Goal: Task Accomplishment & Management: Manage account settings

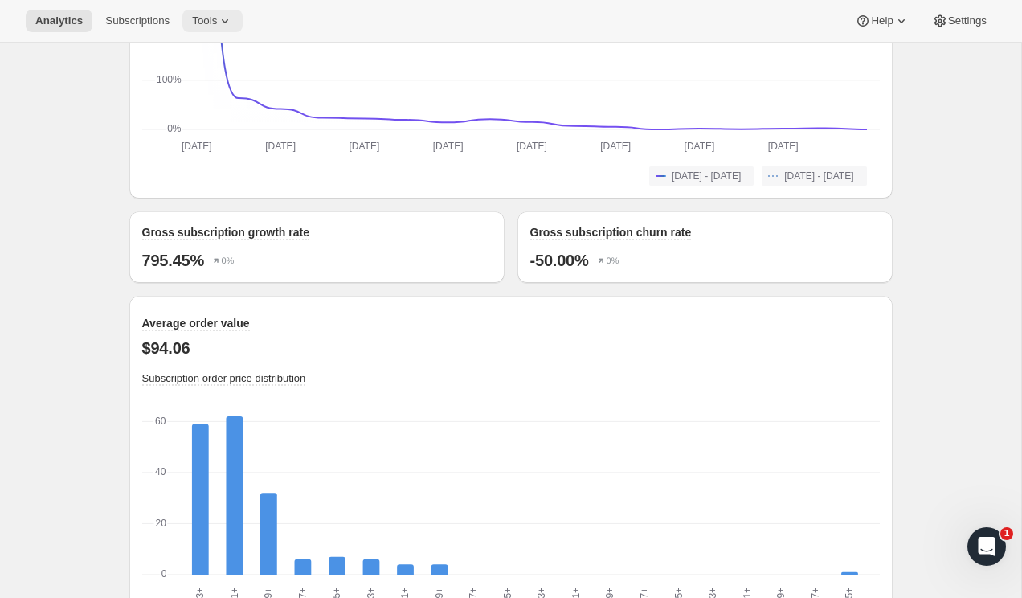
click at [217, 17] on span "Tools" at bounding box center [204, 20] width 25 height 13
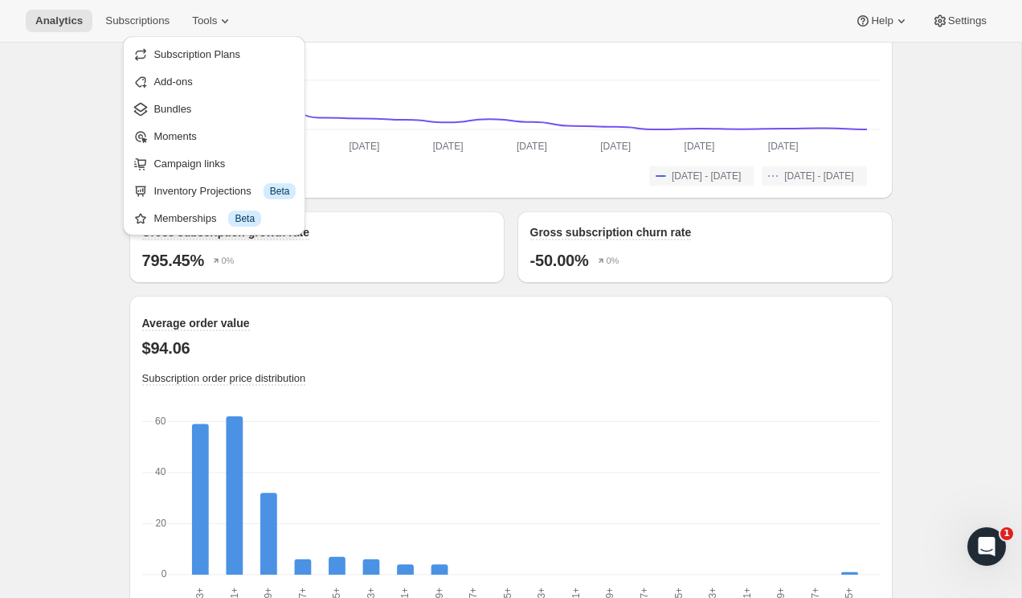
click at [49, 176] on div "Analytics. This page is ready Analytics Overview Products Bundles Customers Chu…" at bounding box center [510, 3] width 1021 height 2680
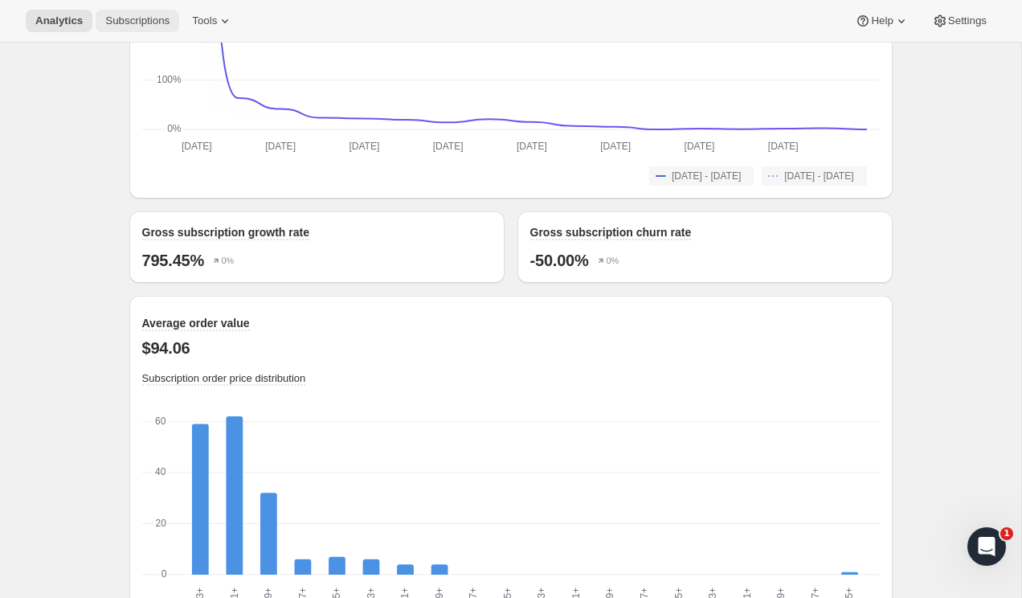
click at [116, 23] on span "Subscriptions" at bounding box center [137, 20] width 64 height 13
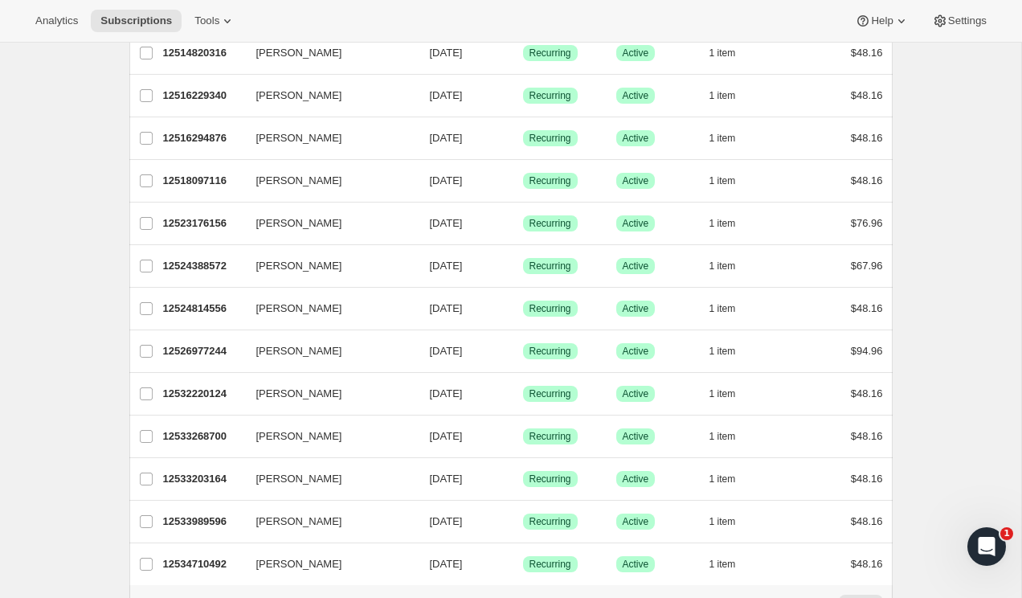
scroll to position [1797, 0]
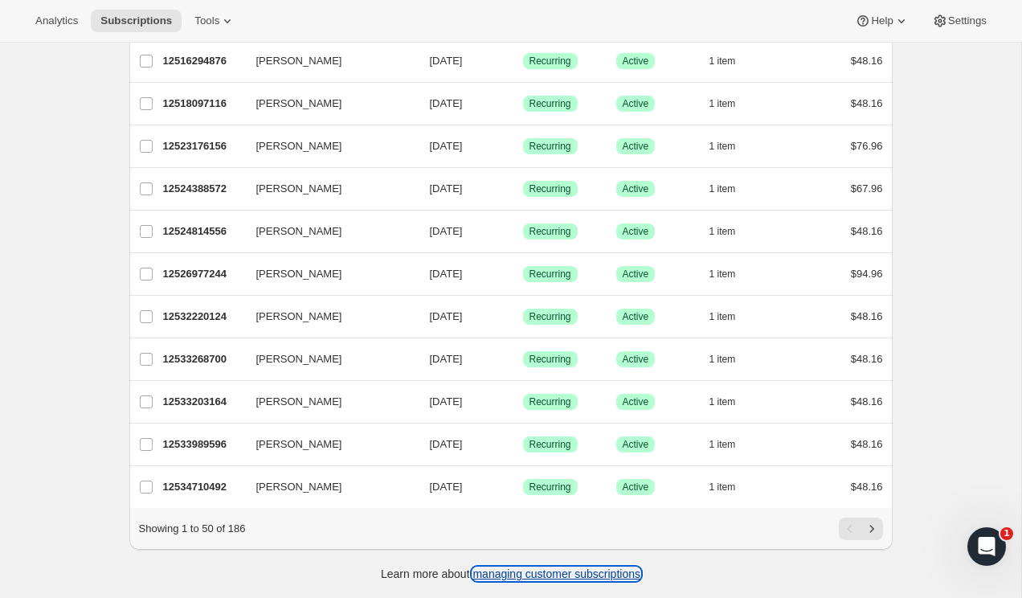
click at [559, 571] on link "managing customer subscriptions" at bounding box center [557, 573] width 168 height 13
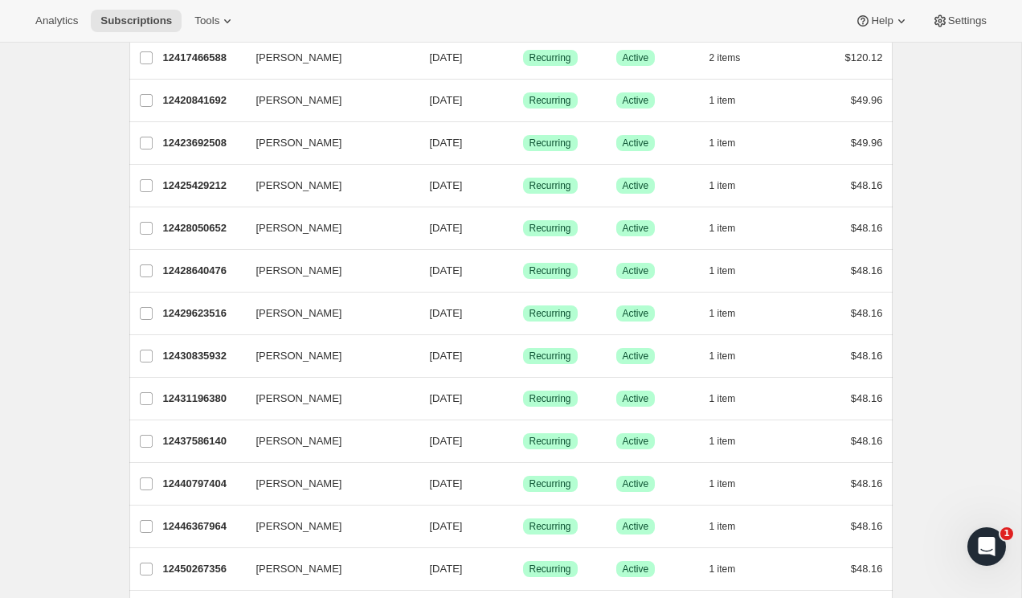
scroll to position [0, 0]
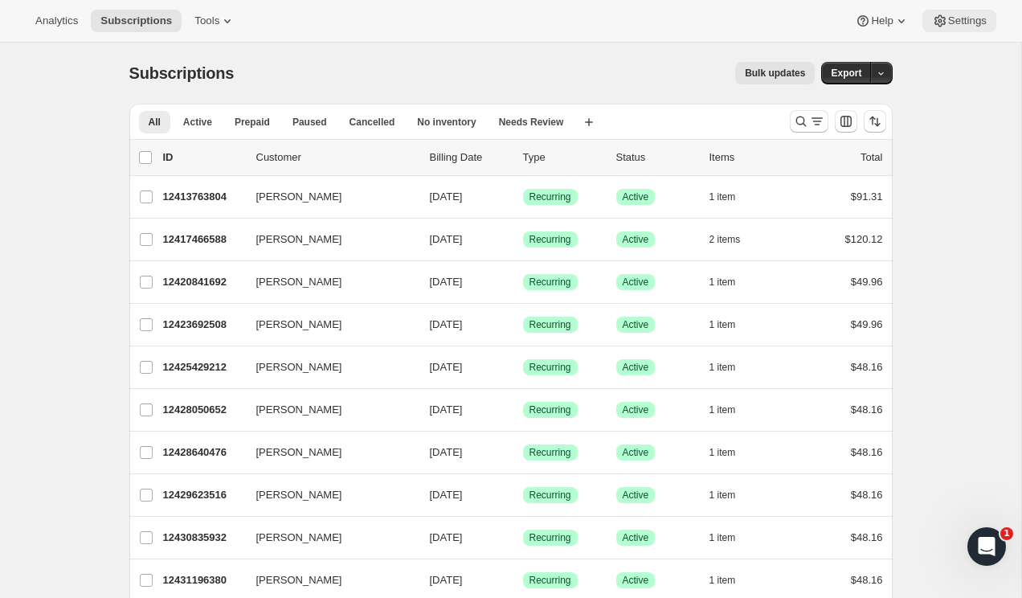
click at [954, 30] on button "Settings" at bounding box center [960, 21] width 74 height 23
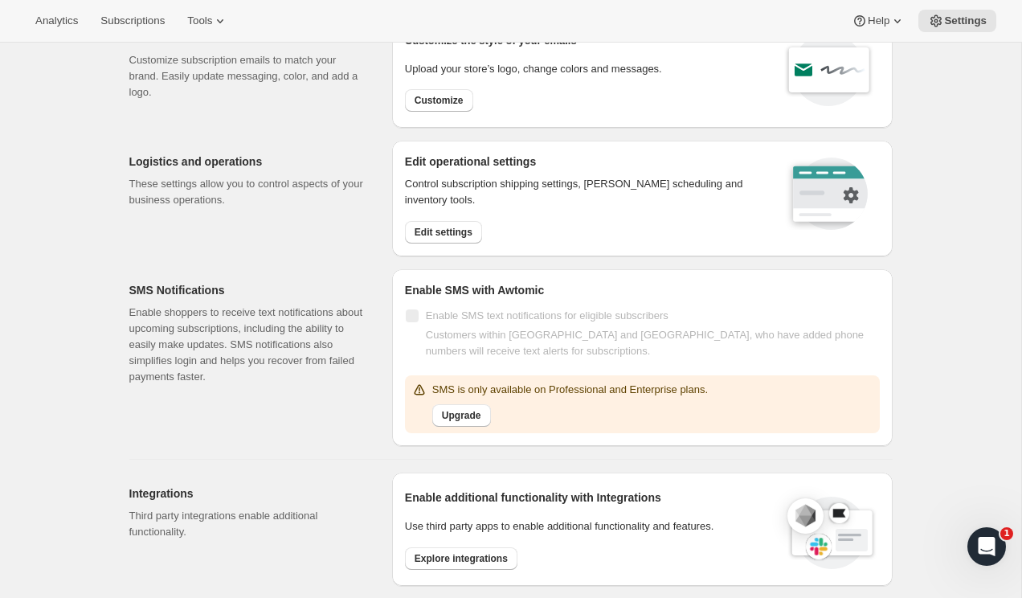
scroll to position [76, 0]
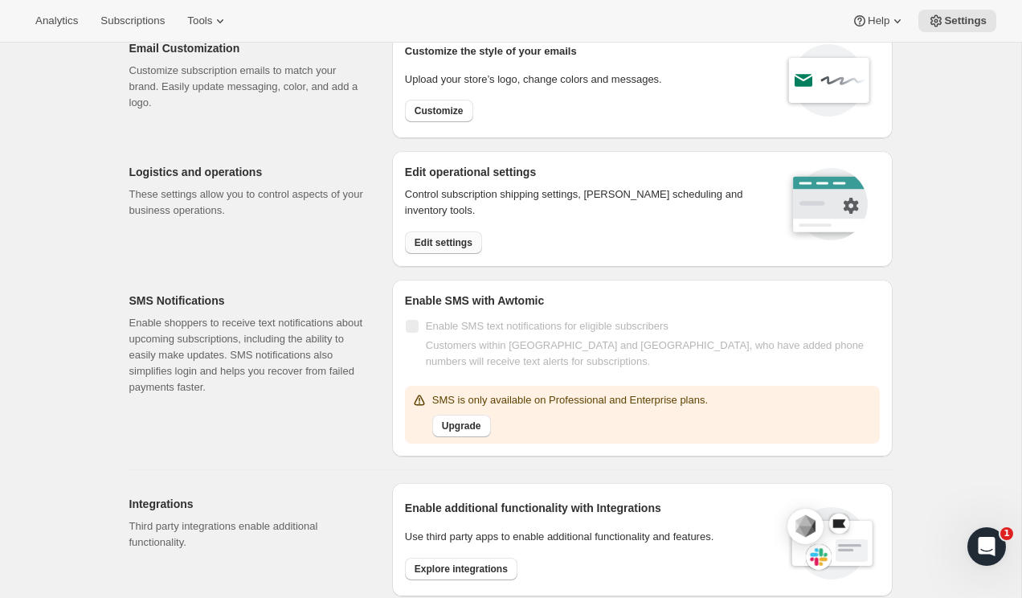
click at [444, 242] on span "Edit settings" at bounding box center [444, 242] width 58 height 13
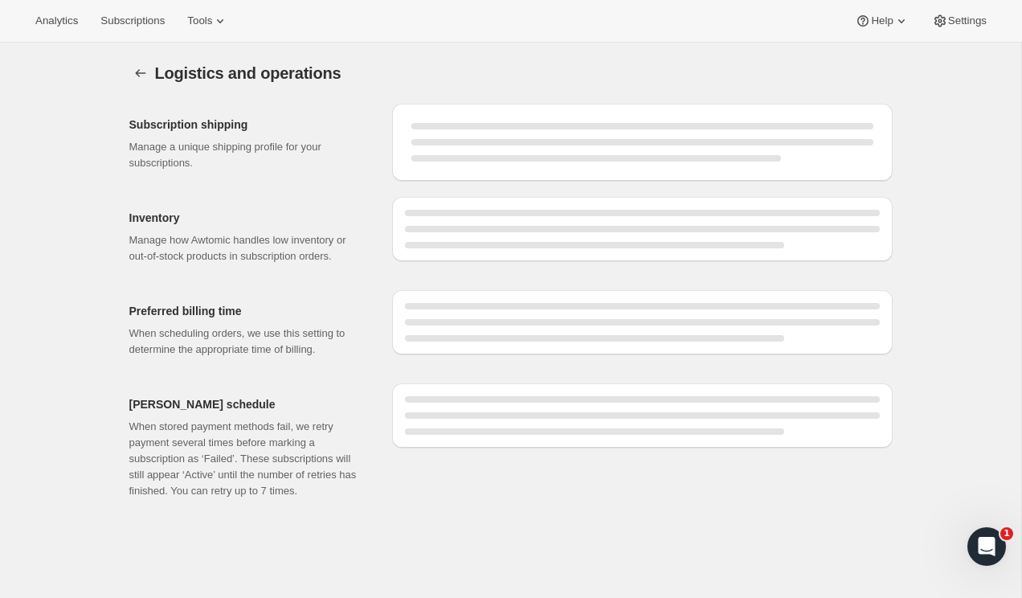
select select "DAY"
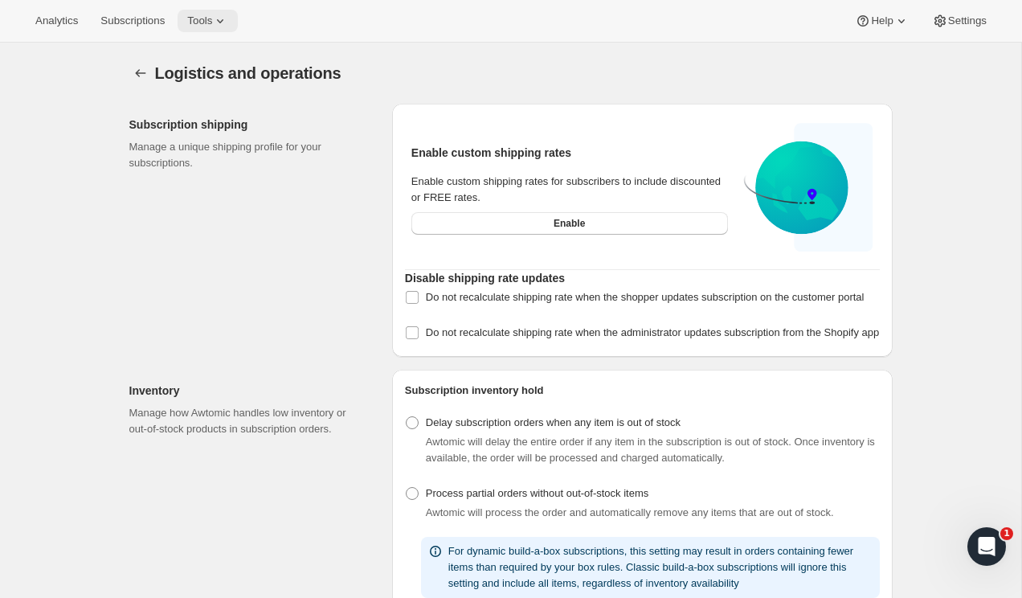
click at [213, 12] on button "Tools" at bounding box center [208, 21] width 60 height 23
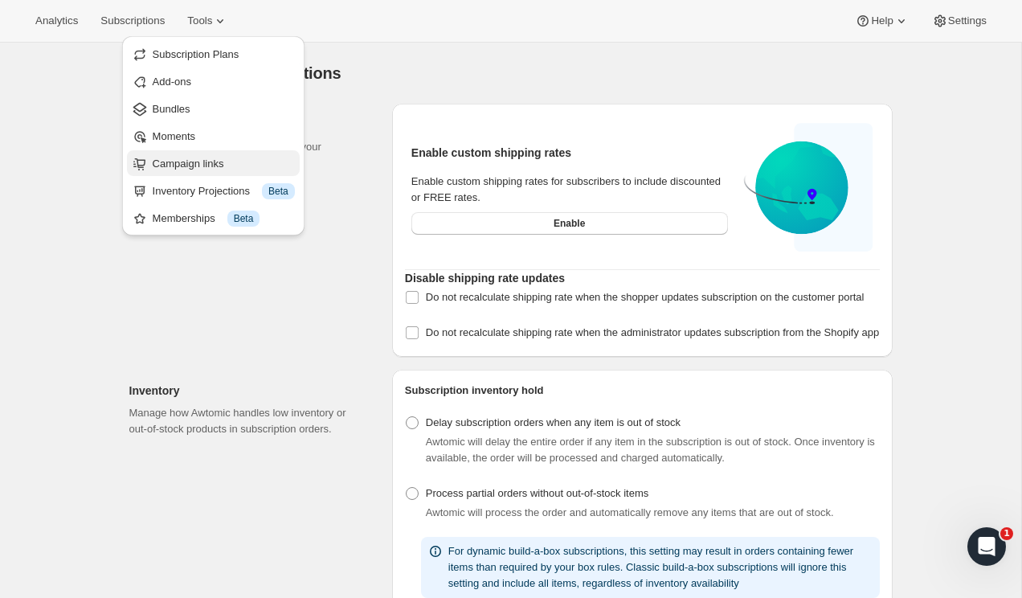
click at [265, 160] on span "Campaign links" at bounding box center [224, 164] width 142 height 16
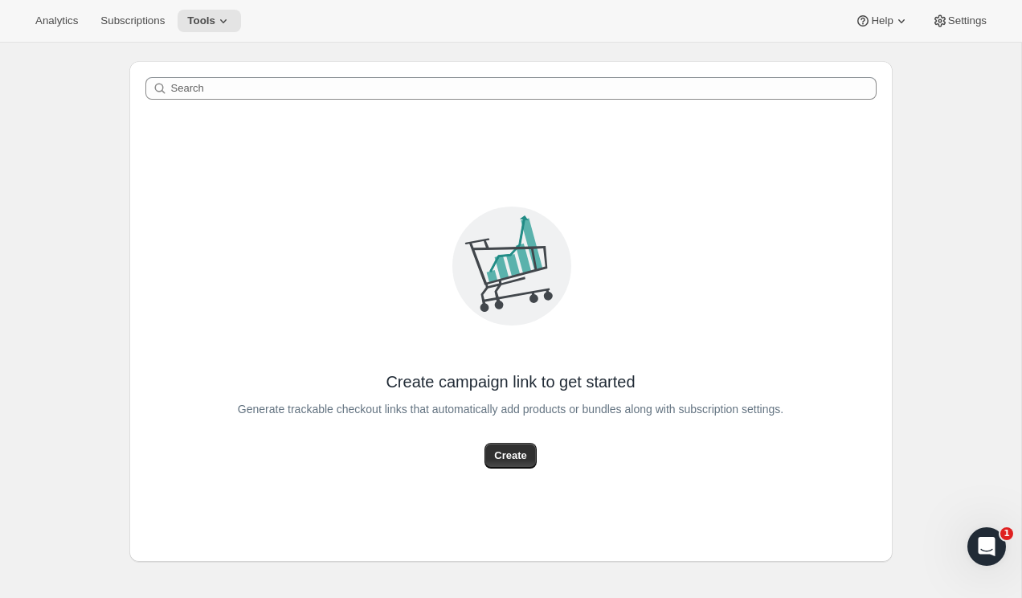
scroll to position [42, 0]
click at [950, 18] on span "Settings" at bounding box center [967, 20] width 39 height 13
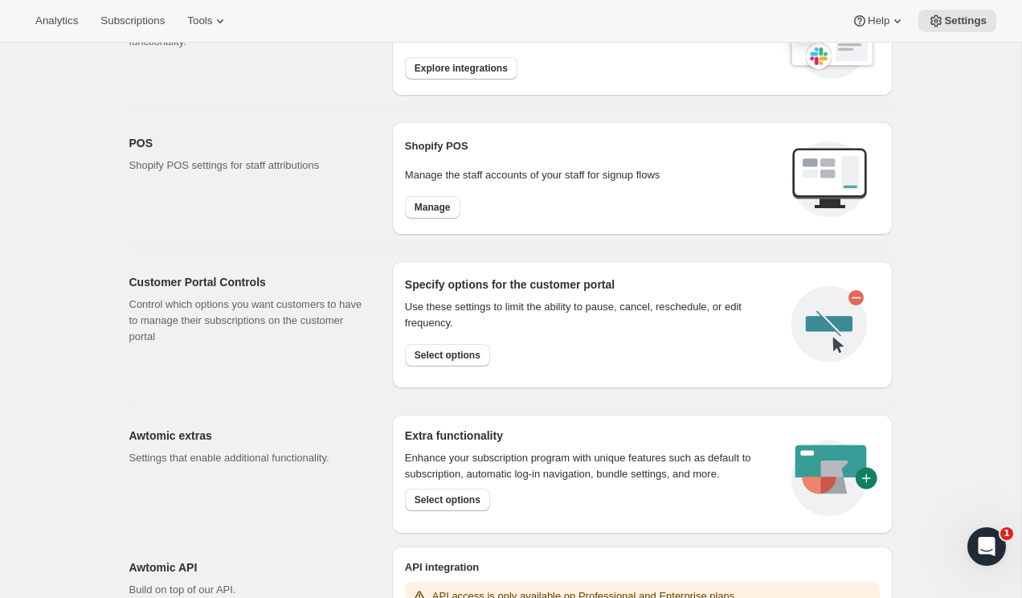
scroll to position [577, 0]
click at [451, 352] on span "Select options" at bounding box center [448, 355] width 66 height 13
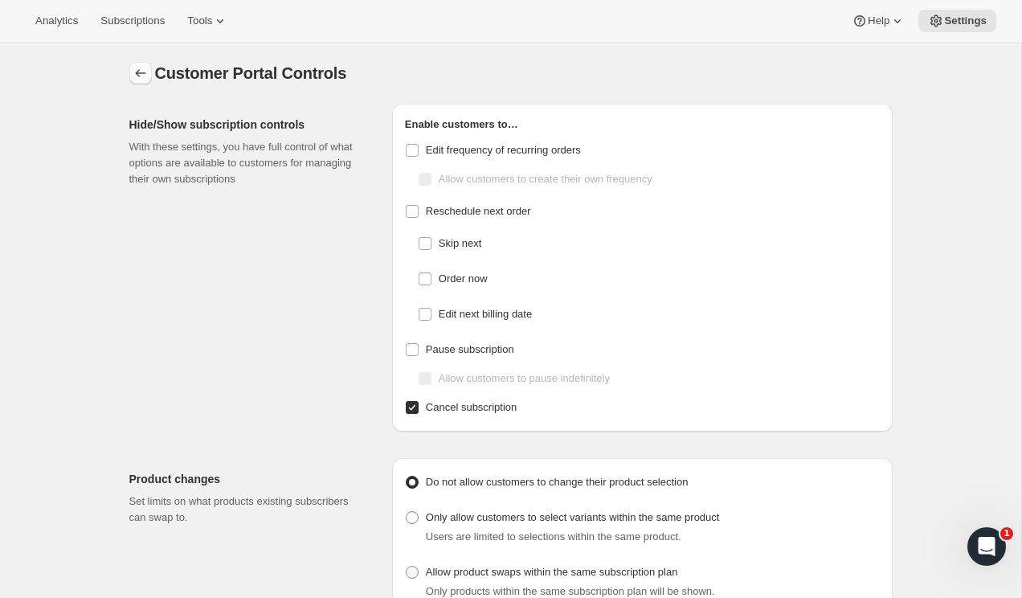
click at [141, 73] on icon "Settings" at bounding box center [141, 73] width 16 height 16
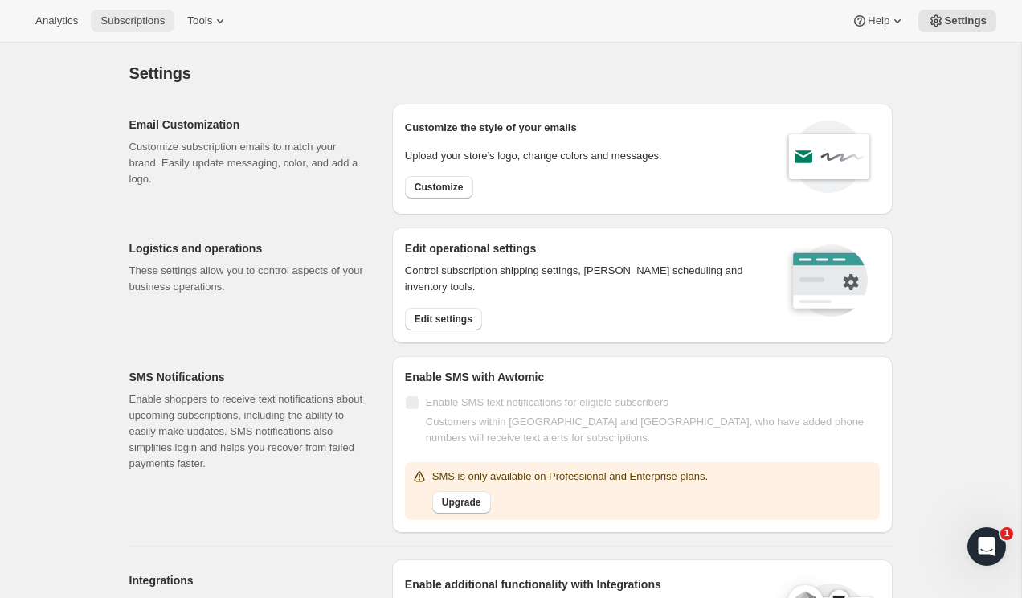
click at [149, 24] on span "Subscriptions" at bounding box center [132, 20] width 64 height 13
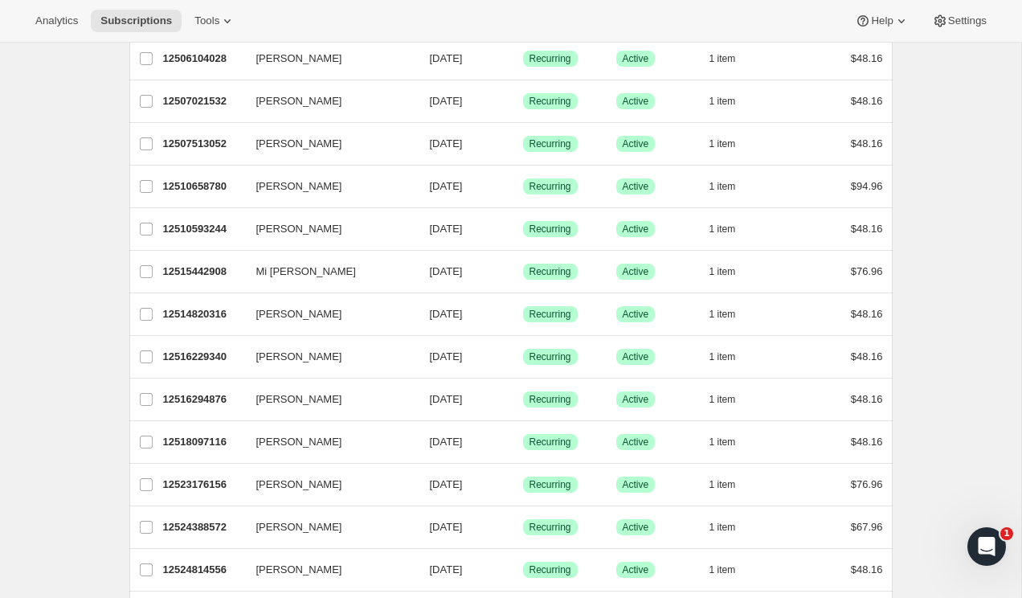
scroll to position [1608, 0]
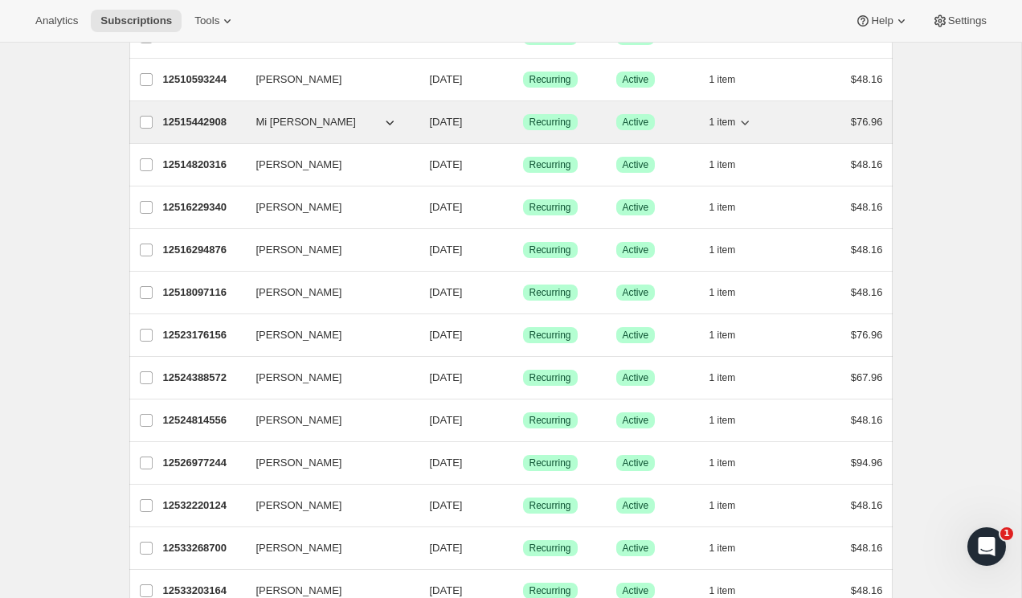
click at [209, 122] on p "12515442908" at bounding box center [203, 122] width 80 height 16
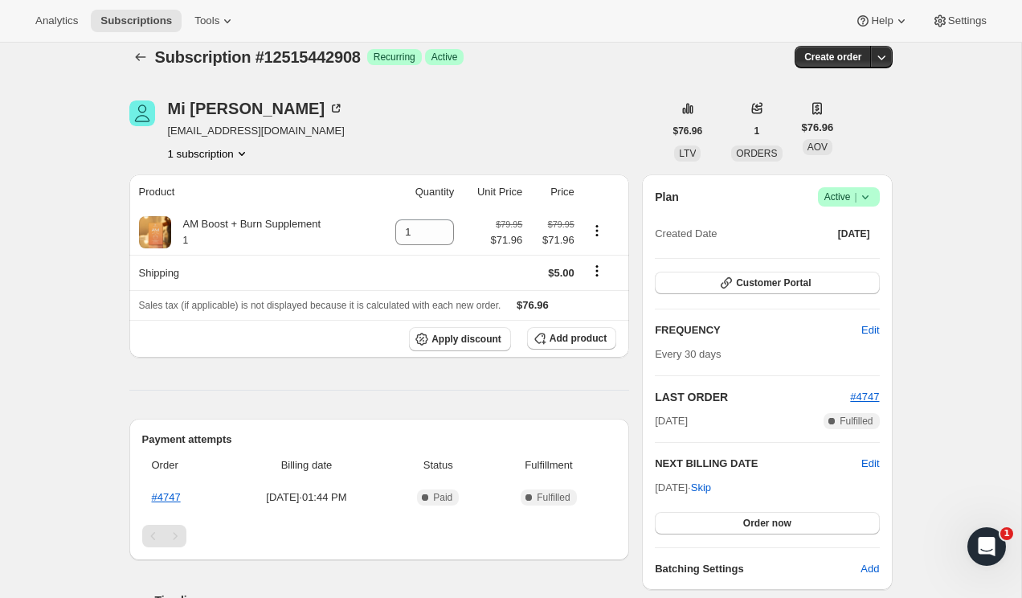
scroll to position [17, 0]
click at [745, 286] on span "Customer Portal" at bounding box center [773, 282] width 75 height 13
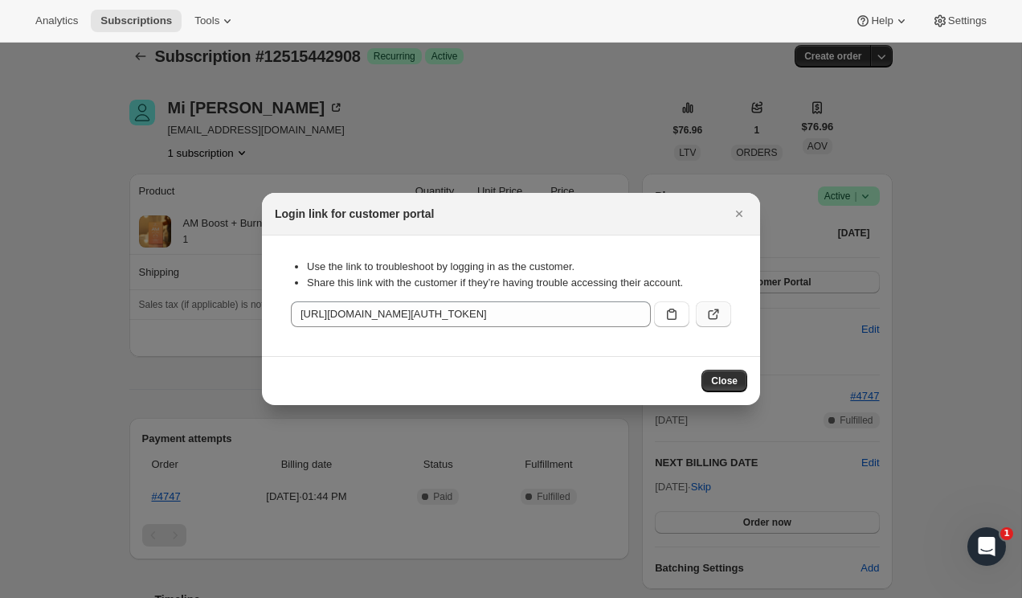
click at [715, 317] on icon ":r152:" at bounding box center [714, 314] width 16 height 16
click at [739, 211] on icon "Close" at bounding box center [739, 214] width 16 height 16
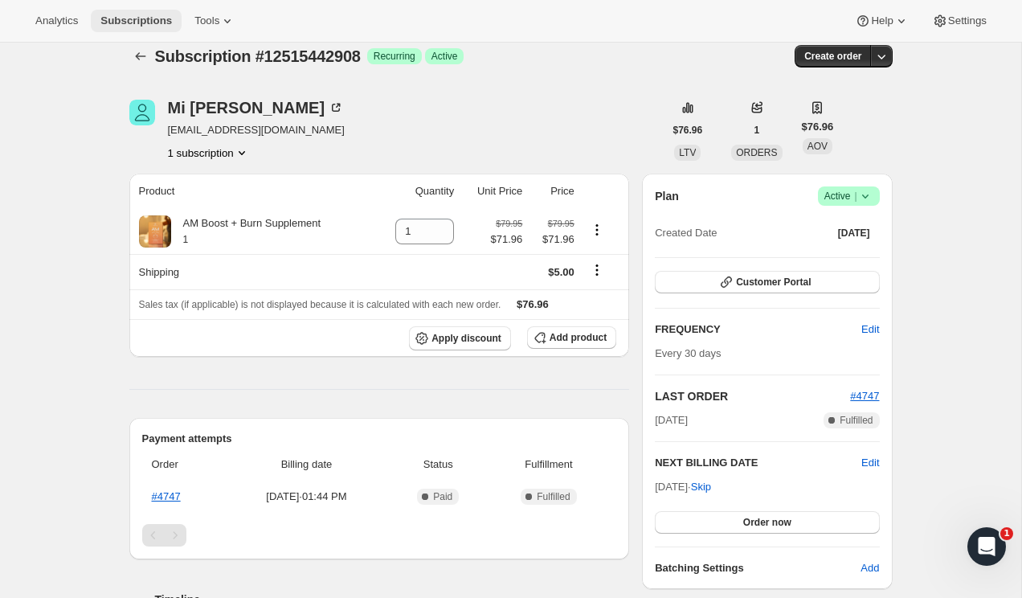
click at [140, 24] on span "Subscriptions" at bounding box center [136, 20] width 72 height 13
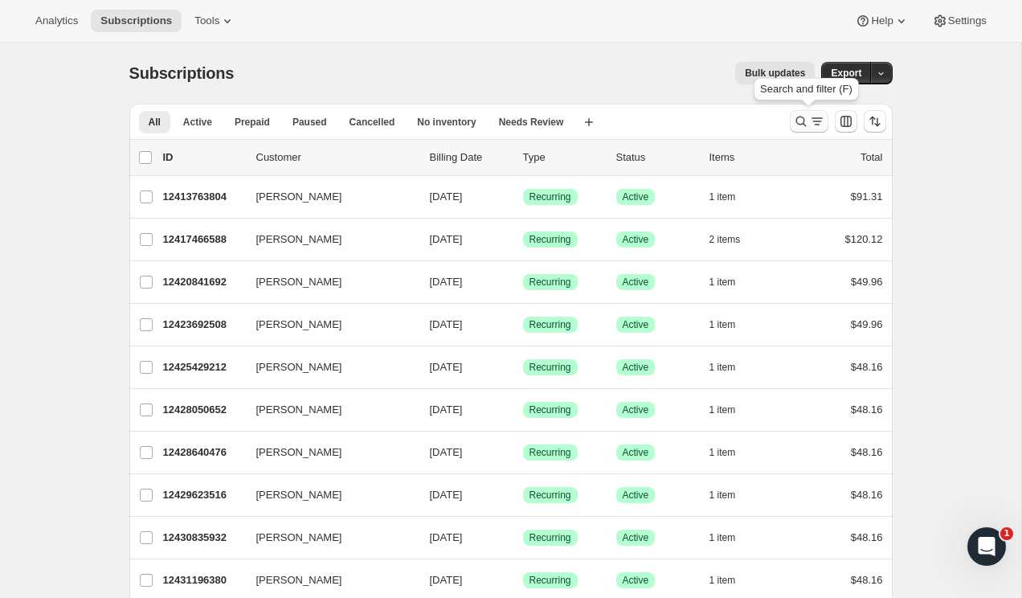
click at [804, 117] on icon "Search and filter results" at bounding box center [801, 121] width 16 height 16
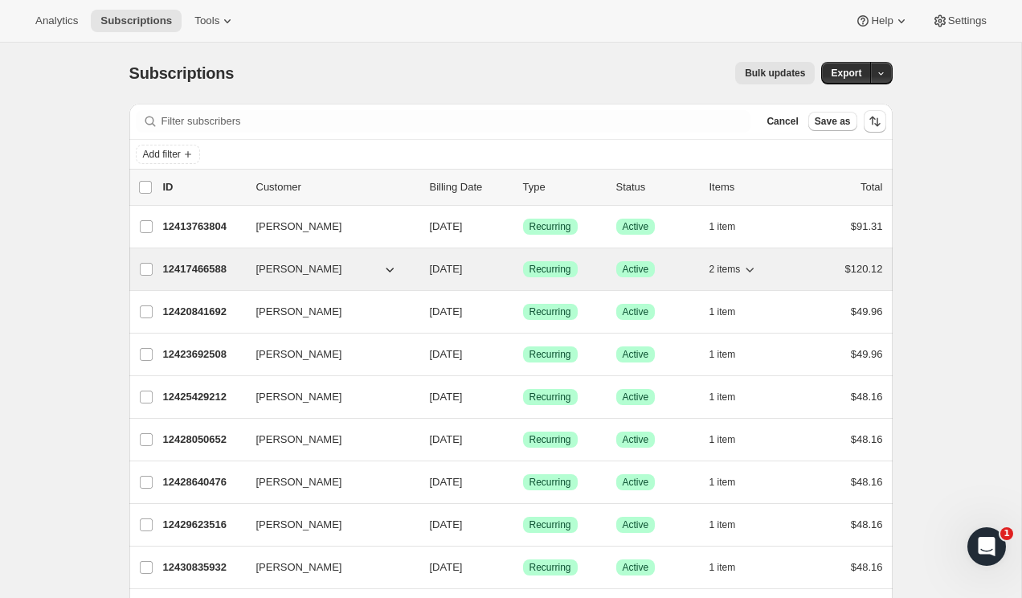
click at [335, 274] on button "[PERSON_NAME]" at bounding box center [327, 269] width 161 height 26
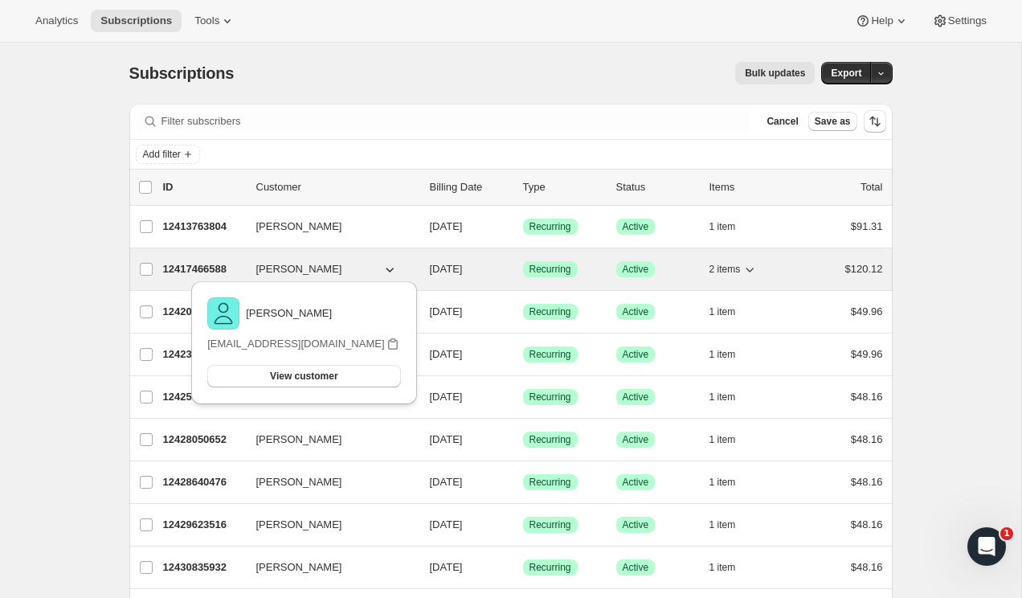
click at [317, 260] on div "12417466588 [PERSON_NAME] [DATE] Success Recurring Success Active 2 items $120.…" at bounding box center [523, 269] width 720 height 23
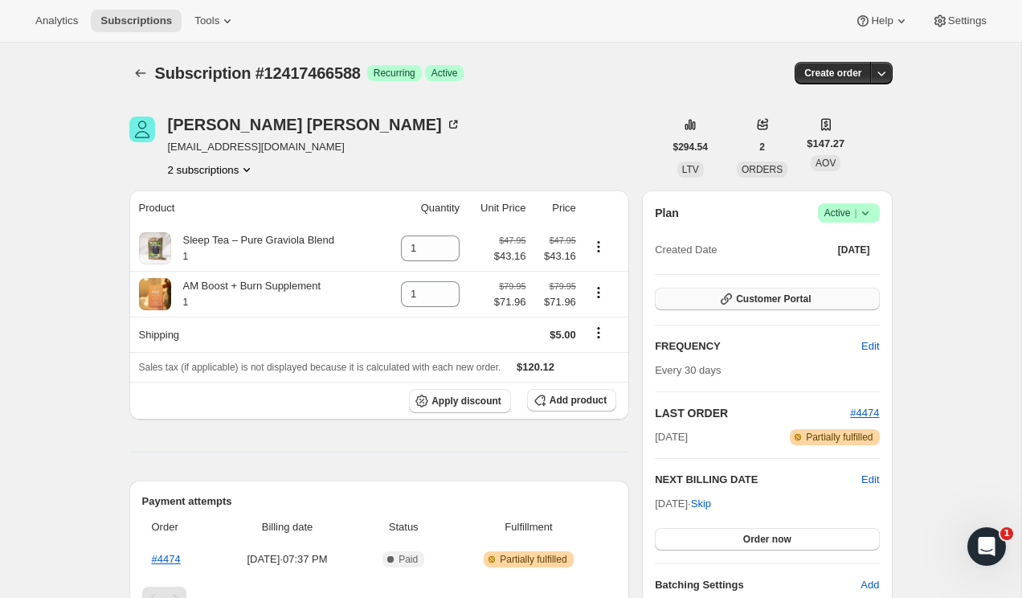
click at [767, 306] on button "Customer Portal" at bounding box center [767, 299] width 224 height 23
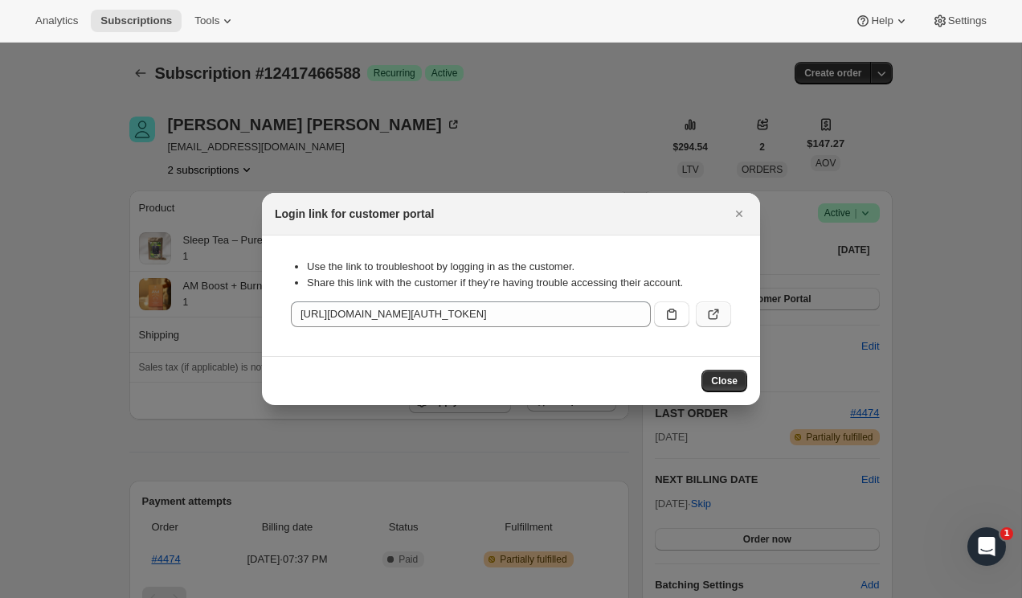
click at [724, 314] on button ":r1i8:" at bounding box center [713, 314] width 35 height 26
click at [994, 107] on div at bounding box center [511, 299] width 1022 height 598
